Goal: Find specific fact: Find specific fact

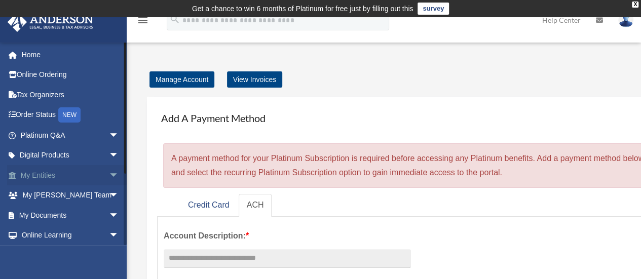
click at [47, 174] on link "My Entities arrow_drop_down" at bounding box center [70, 175] width 127 height 20
click at [109, 177] on span "arrow_drop_down" at bounding box center [119, 175] width 20 height 21
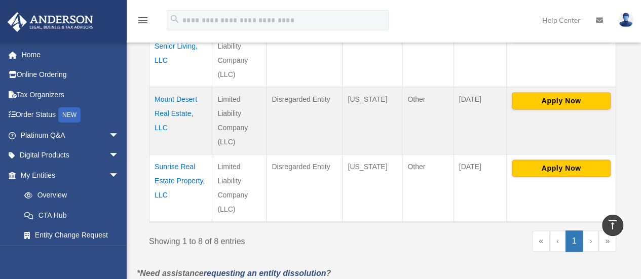
scroll to position [631, 0]
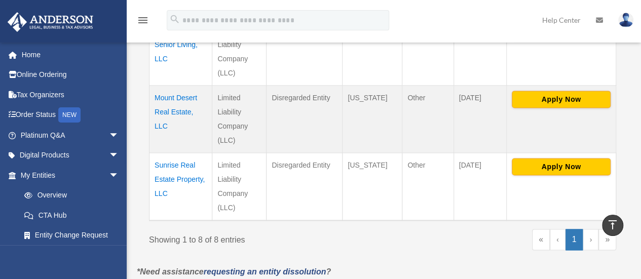
click at [187, 165] on td "Sunrise Real Estate Property, LLC" at bounding box center [180, 186] width 63 height 68
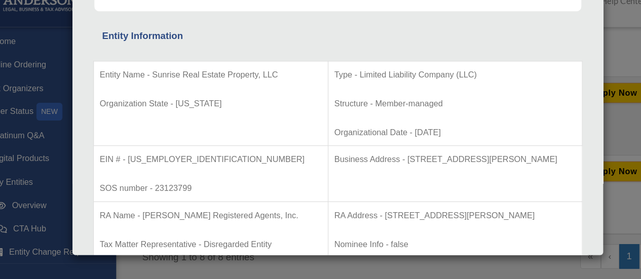
scroll to position [171, 0]
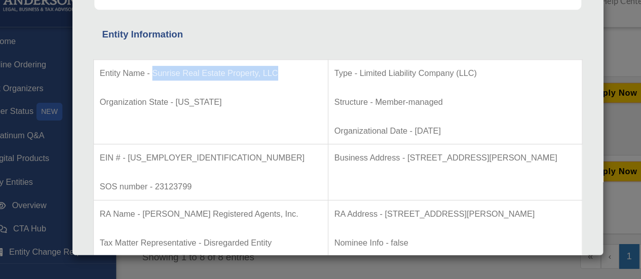
drag, startPoint x: 157, startPoint y: 80, endPoint x: 267, endPoint y: 82, distance: 110.4
click at [267, 82] on p "Entity Name - Sunrise Real Estate Property, LLC" at bounding box center [207, 82] width 190 height 13
copy p "Sunrise Real Estate Property, LLC"
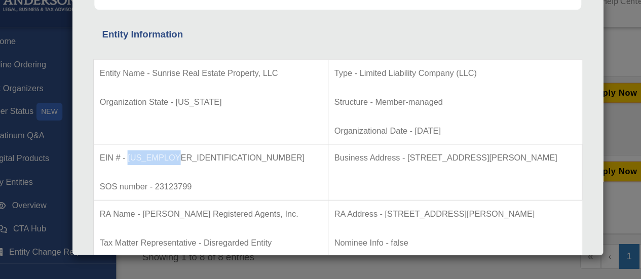
drag, startPoint x: 178, startPoint y: 153, endPoint x: 137, endPoint y: 151, distance: 41.6
click at [137, 151] on p "EIN # - [US_EMPLOYER_IDENTIFICATION_NUMBER]" at bounding box center [207, 154] width 190 height 13
copy p "[US_EMPLOYER_IDENTIFICATION_NUMBER]"
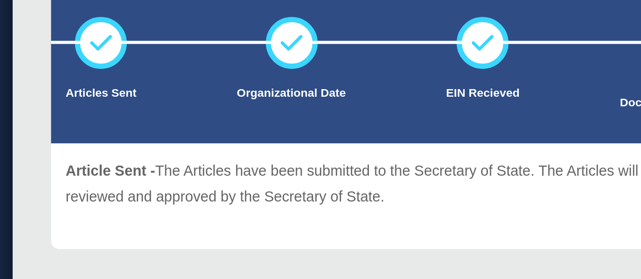
scroll to position [631, 0]
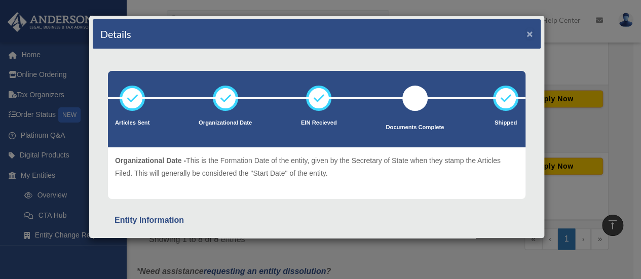
click at [526, 31] on button "×" at bounding box center [529, 33] width 7 height 11
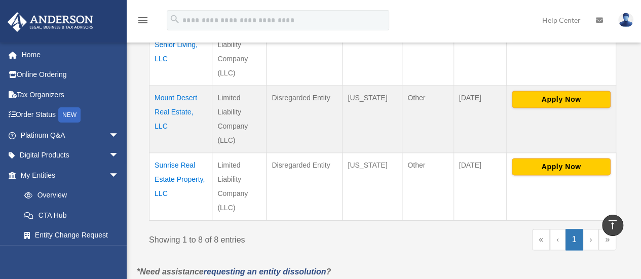
click at [184, 152] on td "Sunrise Real Estate Property, LLC" at bounding box center [180, 186] width 63 height 68
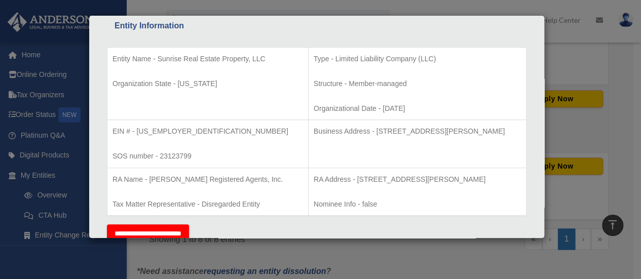
scroll to position [195, 0]
drag, startPoint x: 136, startPoint y: 128, endPoint x: 178, endPoint y: 130, distance: 42.1
click at [178, 130] on p "EIN # - [US_EMPLOYER_IDENTIFICATION_NUMBER]" at bounding box center [207, 131] width 190 height 13
copy p "[US_EMPLOYER_IDENTIFICATION_NUMBER]"
